Goal: Information Seeking & Learning: Learn about a topic

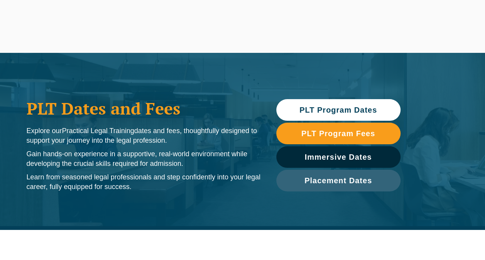
click at [338, 106] on span "PLT Program Dates" at bounding box center [338, 110] width 78 height 8
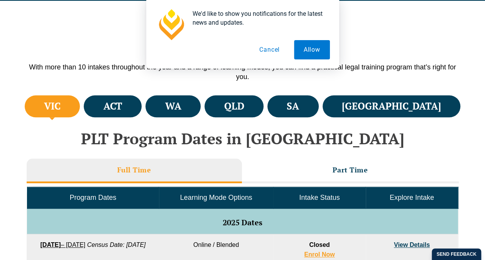
scroll to position [230, 0]
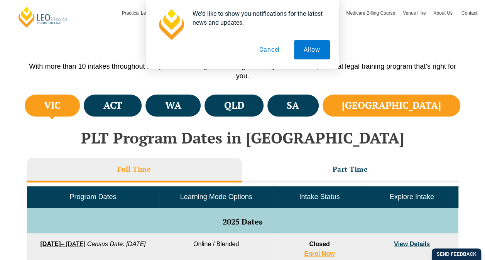
click at [411, 111] on li "NSW" at bounding box center [391, 105] width 138 height 22
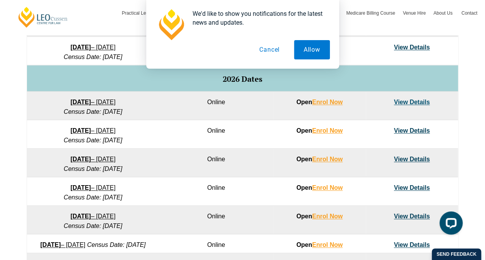
scroll to position [456, 0]
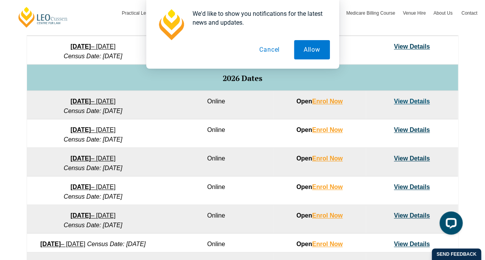
click at [112, 188] on link "22 June 2026 – 6 November 2026" at bounding box center [93, 187] width 45 height 7
